Goal: Transaction & Acquisition: Purchase product/service

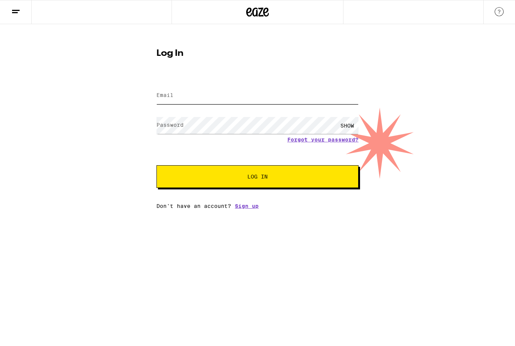
type input "[EMAIL_ADDRESS][DOMAIN_NAME]"
click at [257, 178] on button "Log In" at bounding box center [257, 176] width 202 height 23
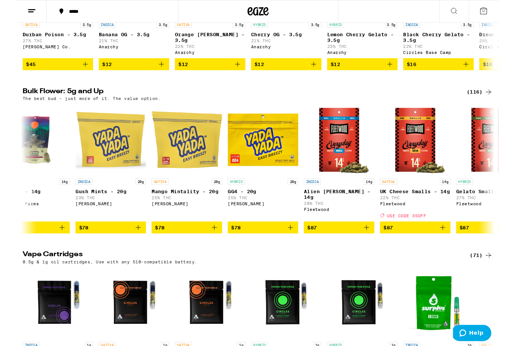
scroll to position [0, 5735]
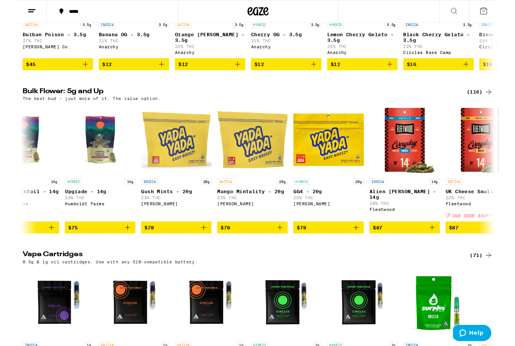
click at [180, 248] on span "$78" at bounding box center [170, 243] width 68 height 9
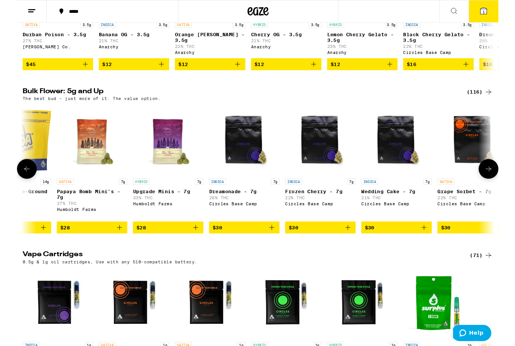
scroll to position [0, 128]
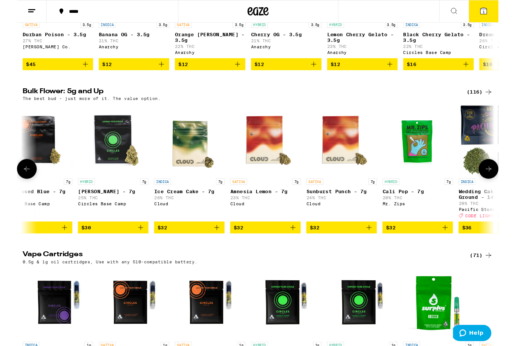
click at [498, 14] on span "1" at bounding box center [499, 12] width 2 height 5
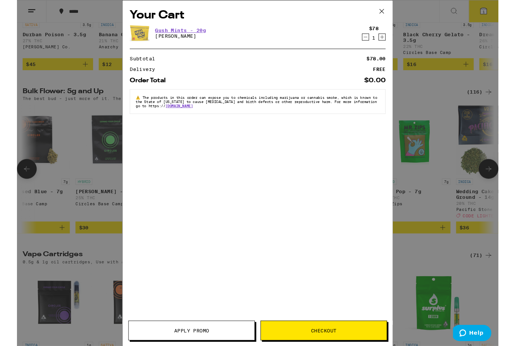
scroll to position [0, 677]
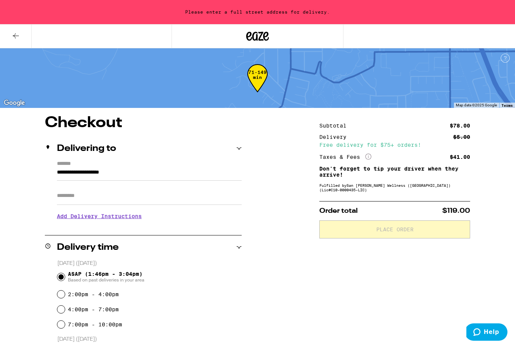
click at [188, 174] on input "**********" at bounding box center [149, 174] width 185 height 13
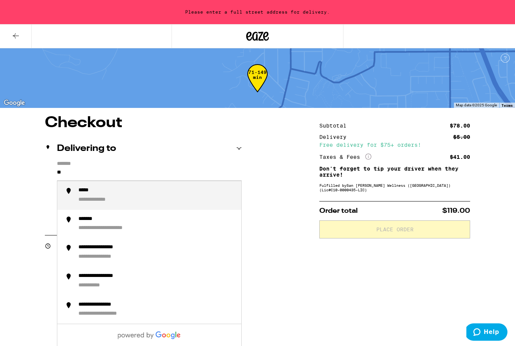
type input "*"
click at [185, 196] on div "**********" at bounding box center [156, 195] width 157 height 17
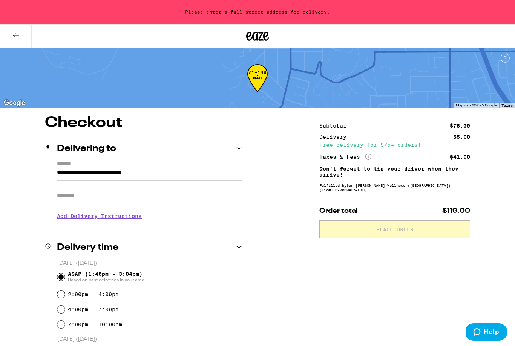
type input "**********"
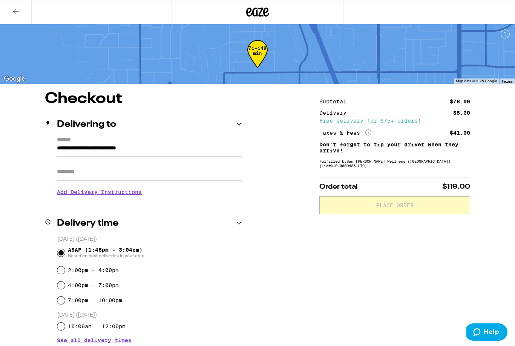
click at [129, 198] on h3 "Add Delivery Instructions" at bounding box center [149, 191] width 185 height 17
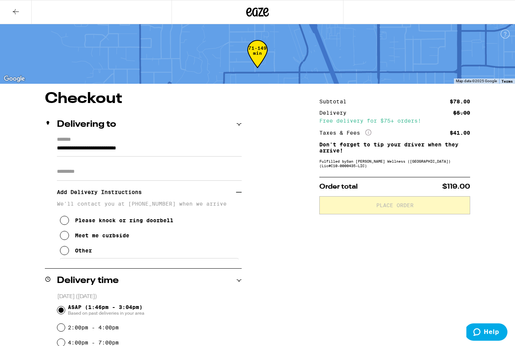
click at [112, 238] on div "Meet me curbside" at bounding box center [102, 235] width 54 height 6
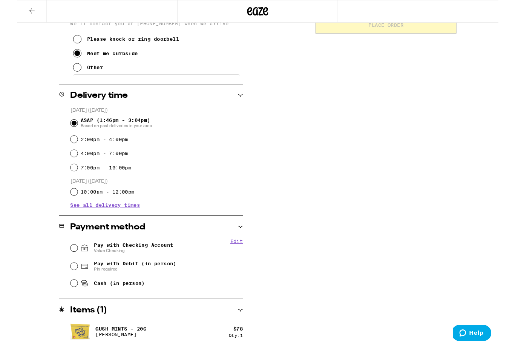
scroll to position [180, 0]
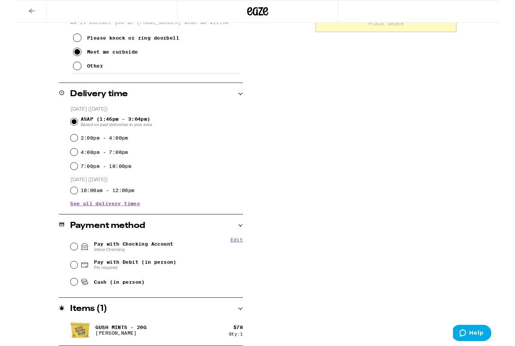
click at [158, 263] on span "Pay with Checking Account Value Checking" at bounding box center [124, 263] width 85 height 12
click at [65, 263] on input "Pay with Checking Account Value Checking" at bounding box center [61, 264] width 8 height 8
radio input "true"
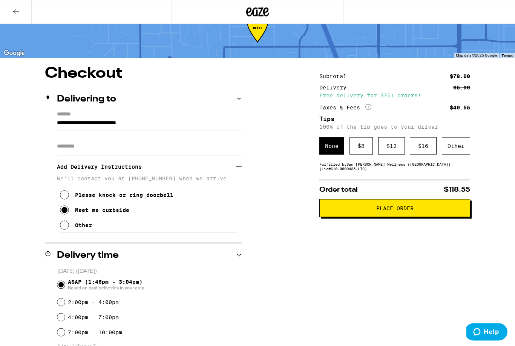
scroll to position [0, 0]
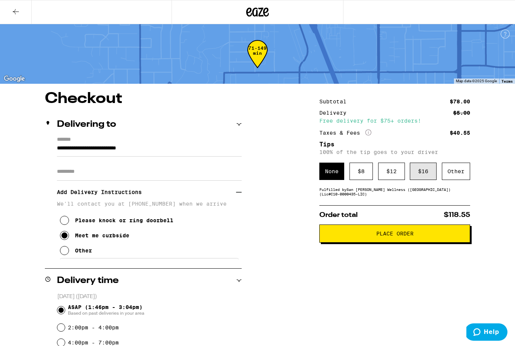
click at [427, 177] on div "$ 16" at bounding box center [423, 170] width 27 height 17
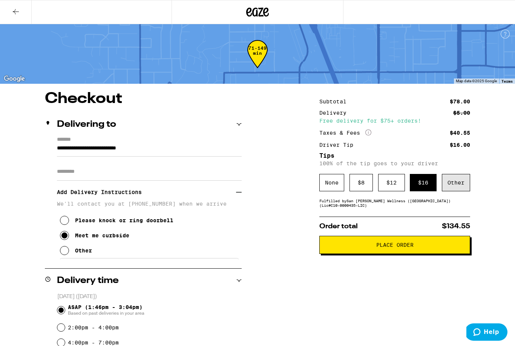
click at [463, 191] on div "Other" at bounding box center [456, 182] width 28 height 17
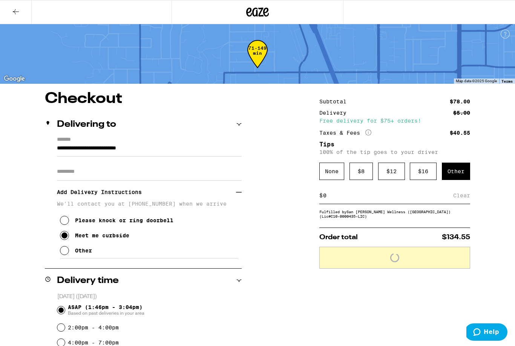
click at [343, 199] on input at bounding box center [388, 195] width 130 height 7
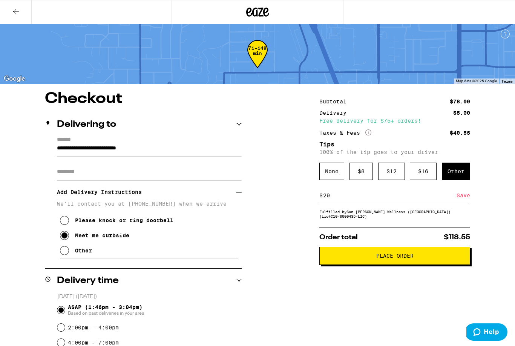
type input "20"
click at [470, 200] on div "Save" at bounding box center [463, 195] width 14 height 17
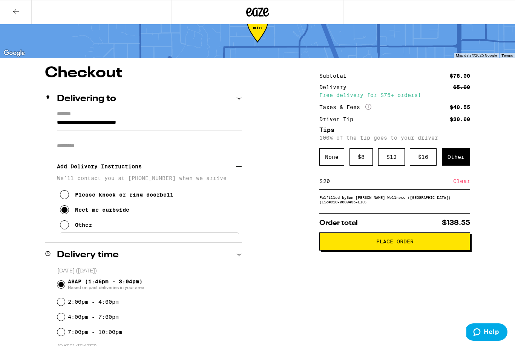
scroll to position [25, 0]
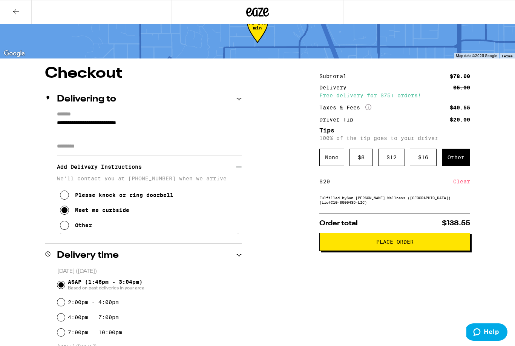
click at [395, 244] on span "Place Order" at bounding box center [394, 241] width 37 height 5
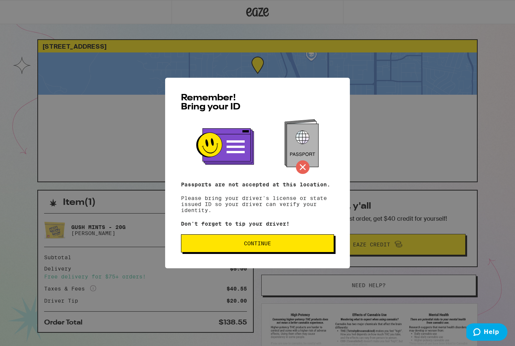
click at [271, 251] on button "Continue" at bounding box center [257, 243] width 153 height 18
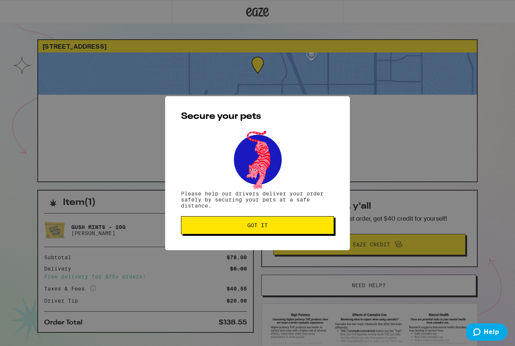
click at [288, 219] on button "Got it" at bounding box center [257, 225] width 153 height 18
